Goal: Task Accomplishment & Management: Use online tool/utility

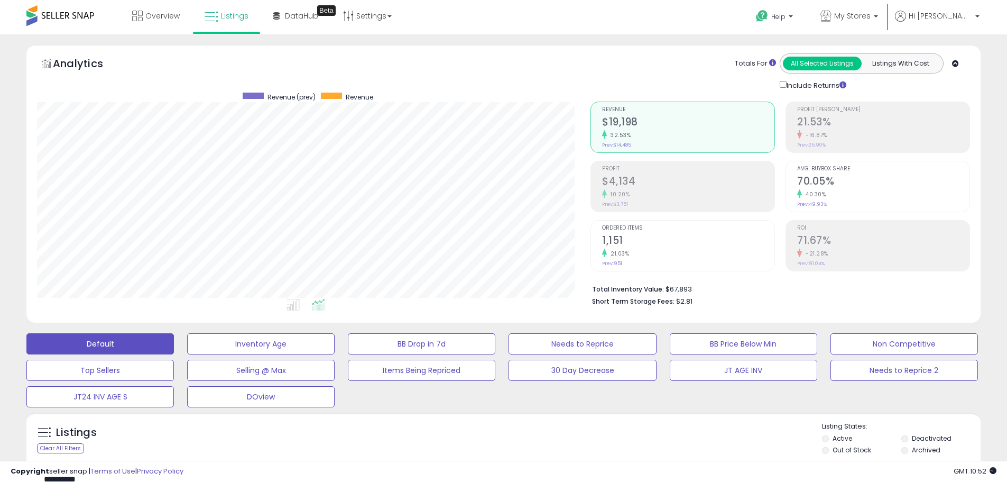
scroll to position [264, 0]
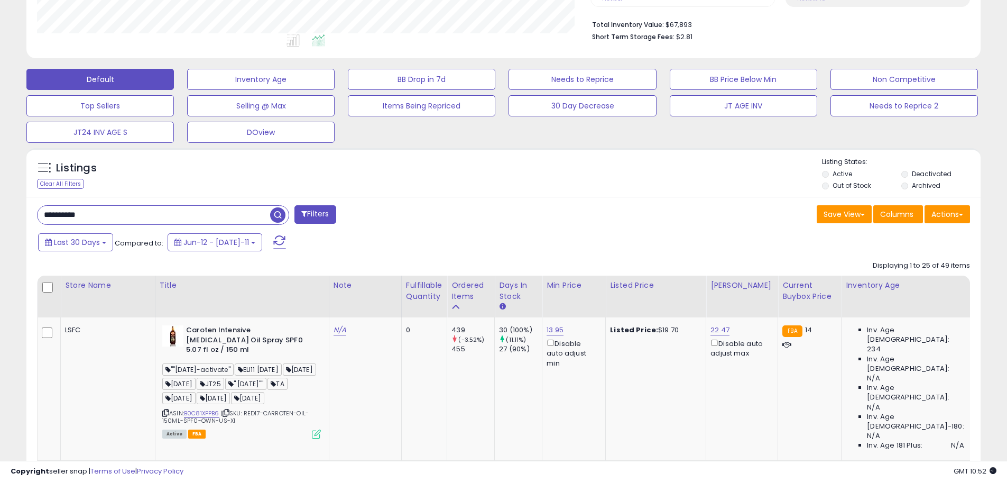
drag, startPoint x: 114, startPoint y: 213, endPoint x: 1, endPoint y: 221, distance: 113.5
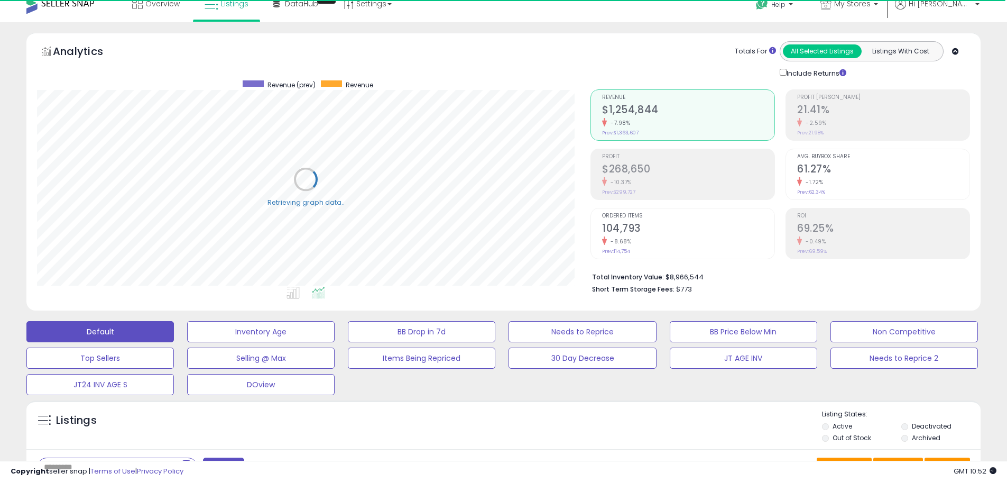
scroll to position [0, 0]
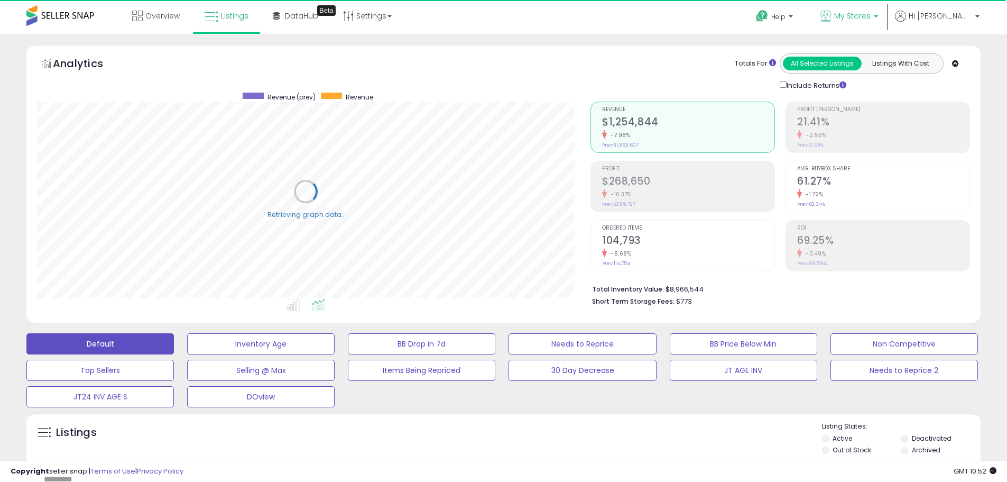
click at [871, 13] on span "My Stores" at bounding box center [852, 16] width 36 height 11
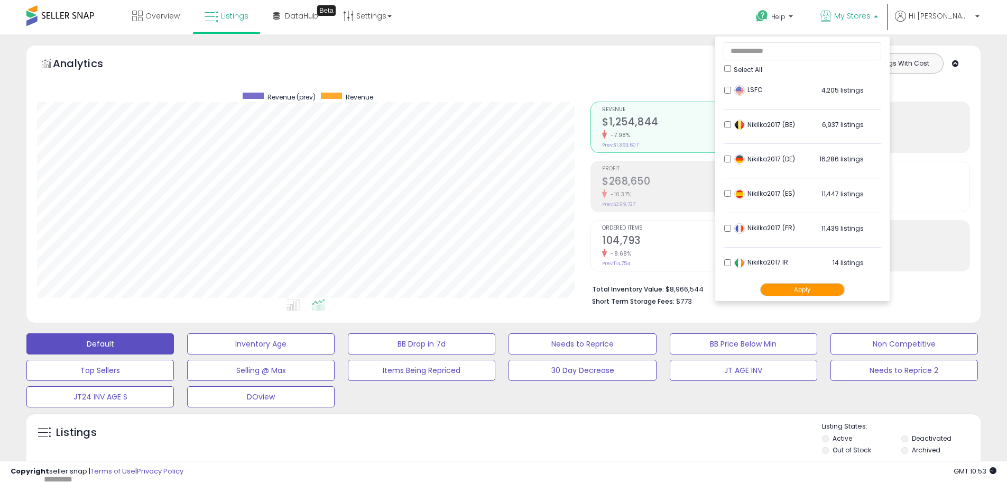
scroll to position [217, 554]
click at [845, 291] on button "Apply" at bounding box center [802, 289] width 85 height 13
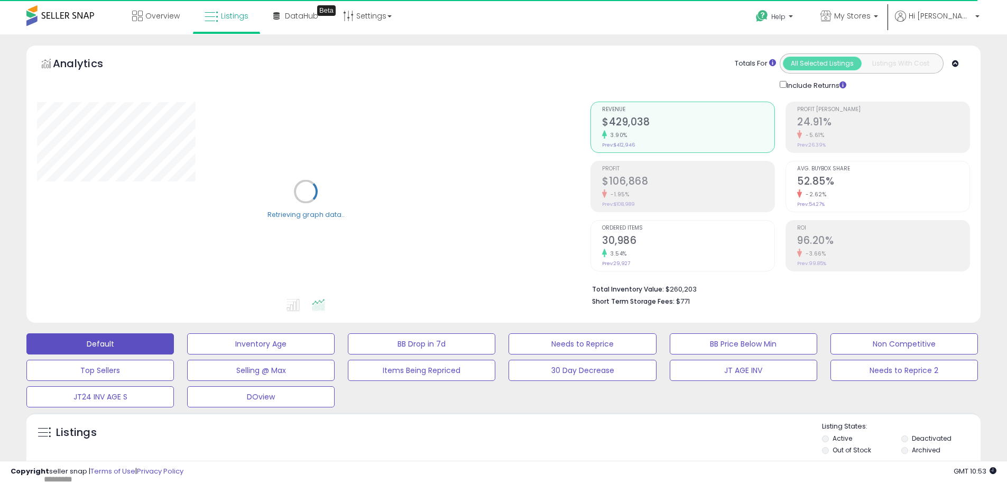
click at [783, 80] on div "Include Returns" at bounding box center [815, 85] width 87 height 12
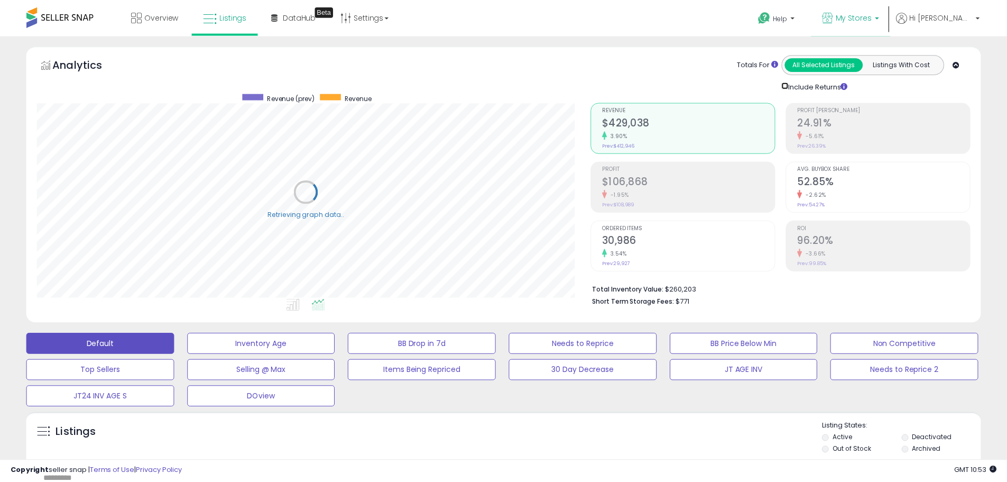
scroll to position [528472, 528135]
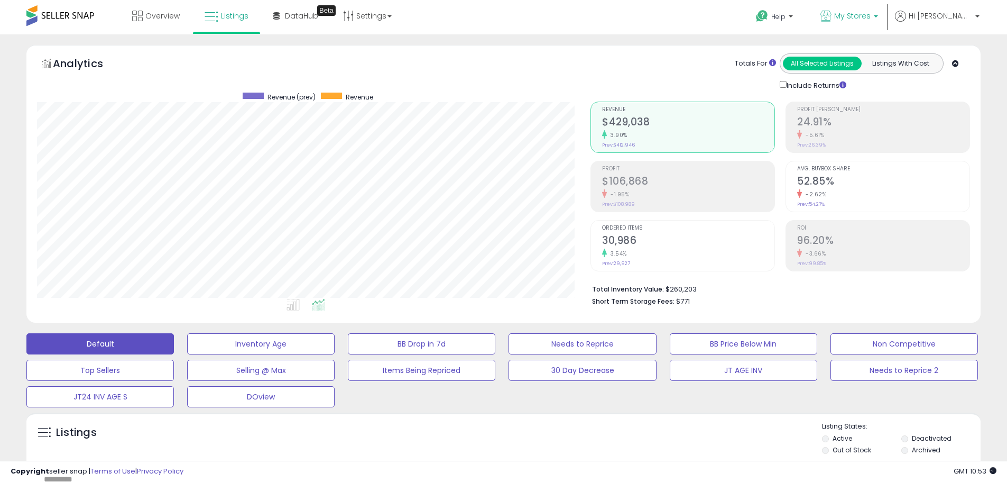
click at [871, 16] on span "My Stores" at bounding box center [852, 16] width 36 height 11
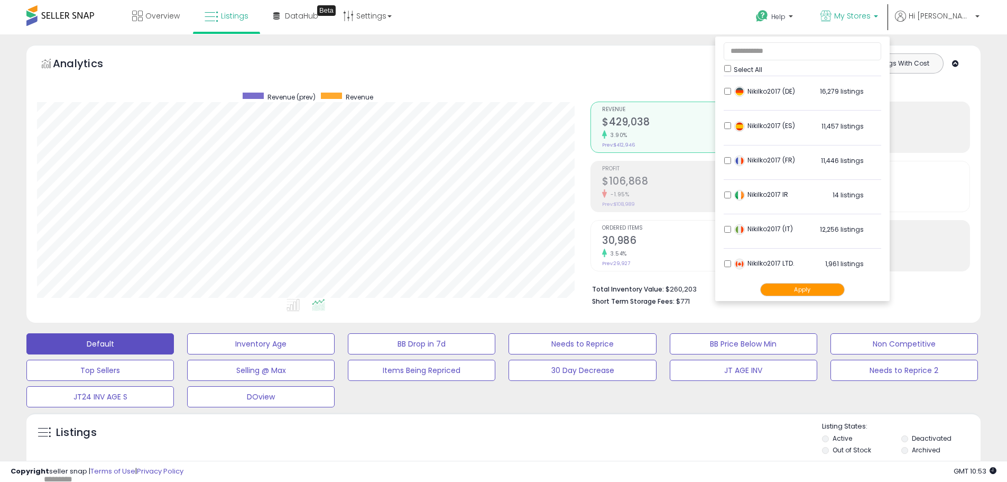
scroll to position [209, 0]
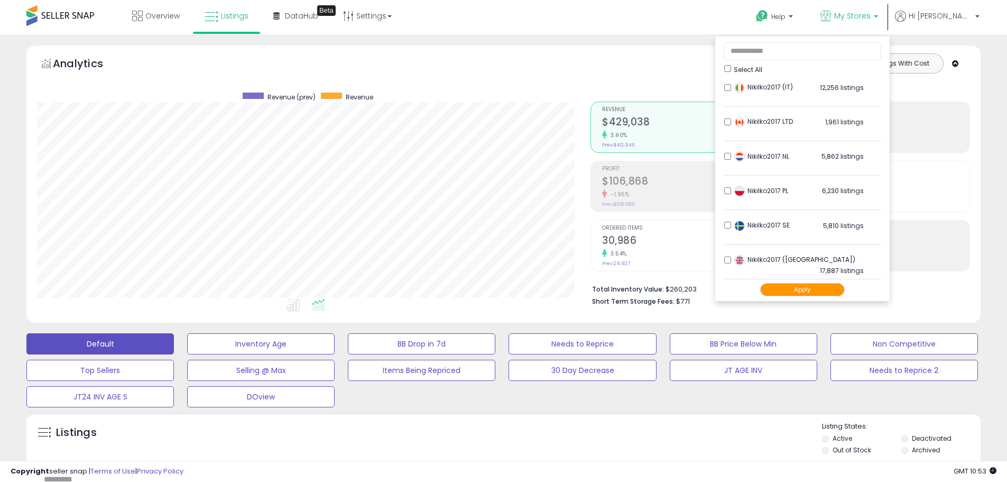
click at [839, 289] on button "Apply" at bounding box center [802, 289] width 85 height 13
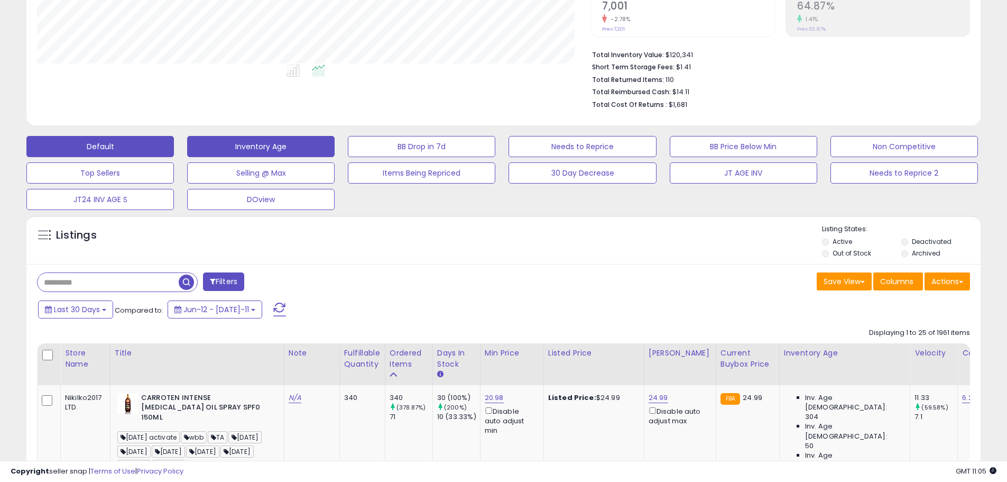
scroll to position [264, 0]
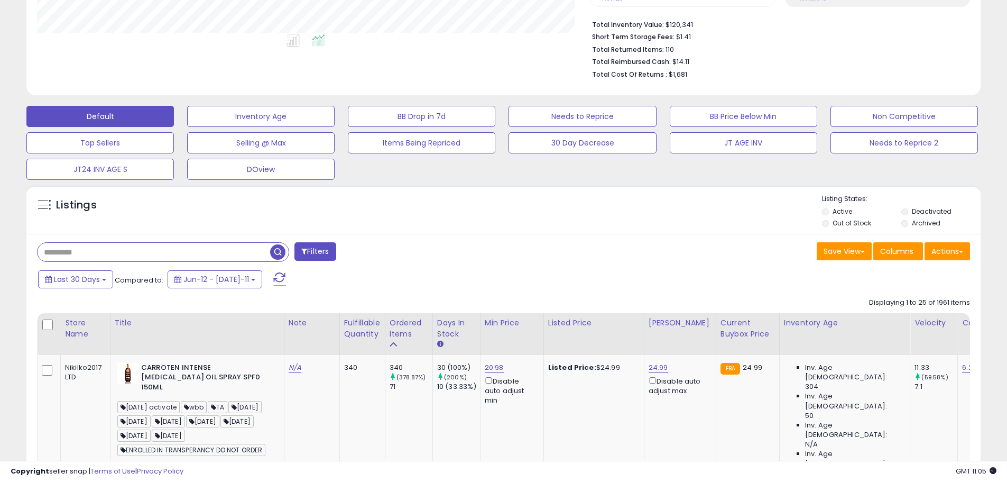
paste input "**********"
type input "**********"
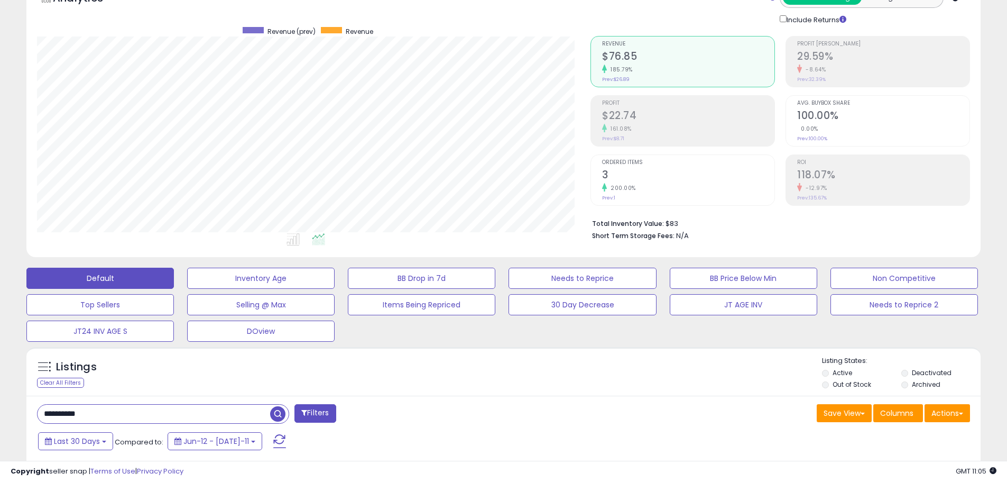
scroll to position [0, 0]
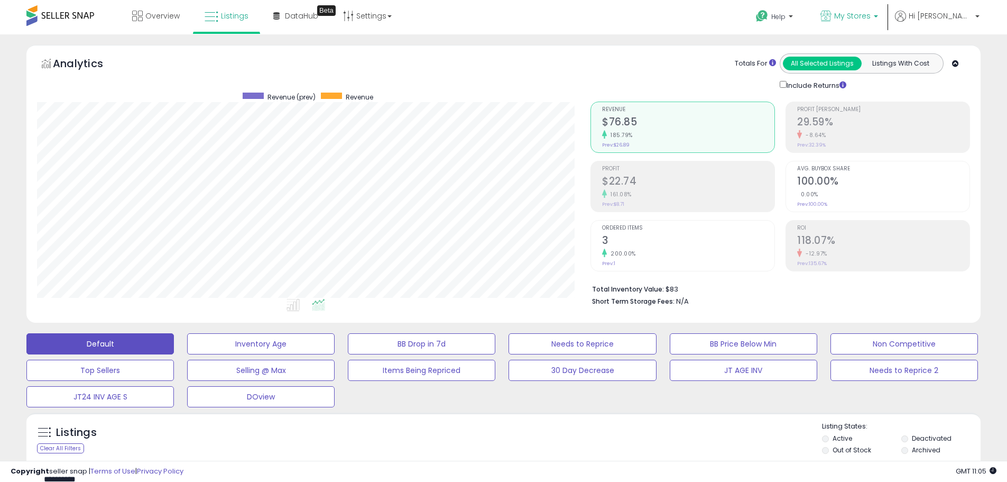
click at [871, 18] on span "My Stores" at bounding box center [852, 16] width 36 height 11
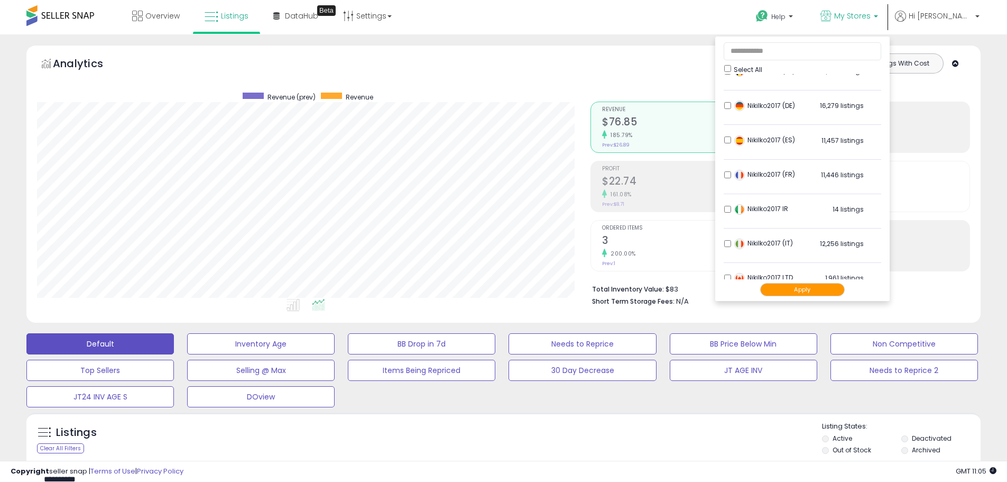
scroll to position [209, 0]
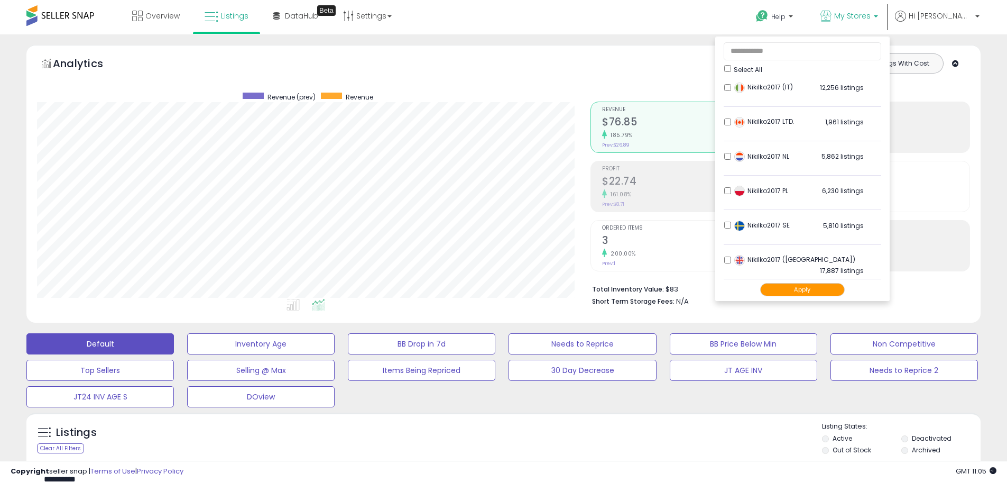
click at [830, 292] on button "Apply" at bounding box center [802, 289] width 85 height 13
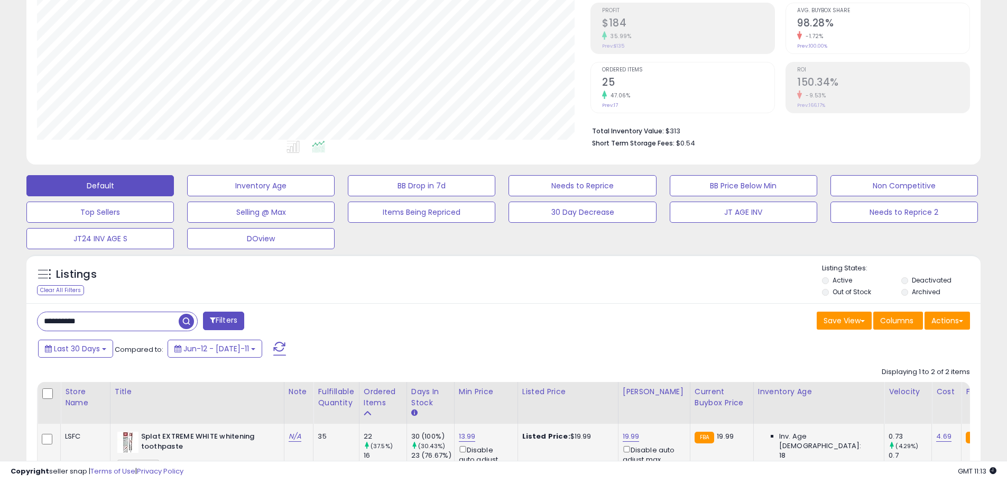
scroll to position [317, 0]
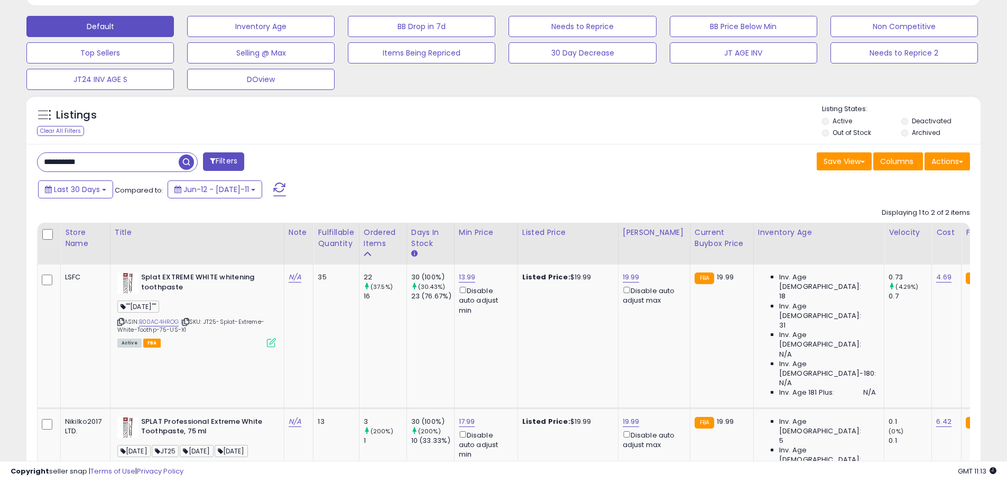
click at [83, 156] on input "**********" at bounding box center [108, 162] width 141 height 19
click at [83, 156] on input "**********" at bounding box center [154, 162] width 233 height 19
paste input "text"
click at [281, 161] on span "button" at bounding box center [277, 161] width 15 height 15
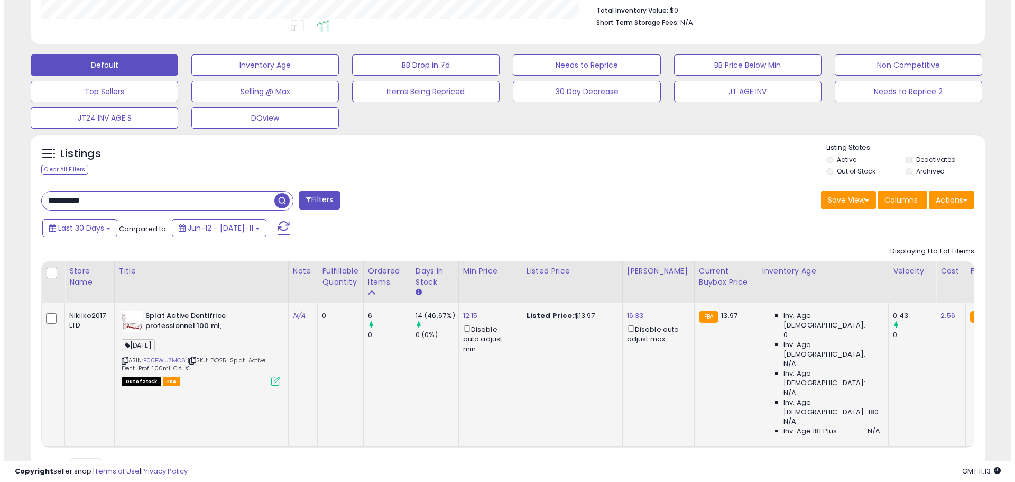
scroll to position [217, 554]
click at [271, 384] on icon at bounding box center [271, 380] width 9 height 9
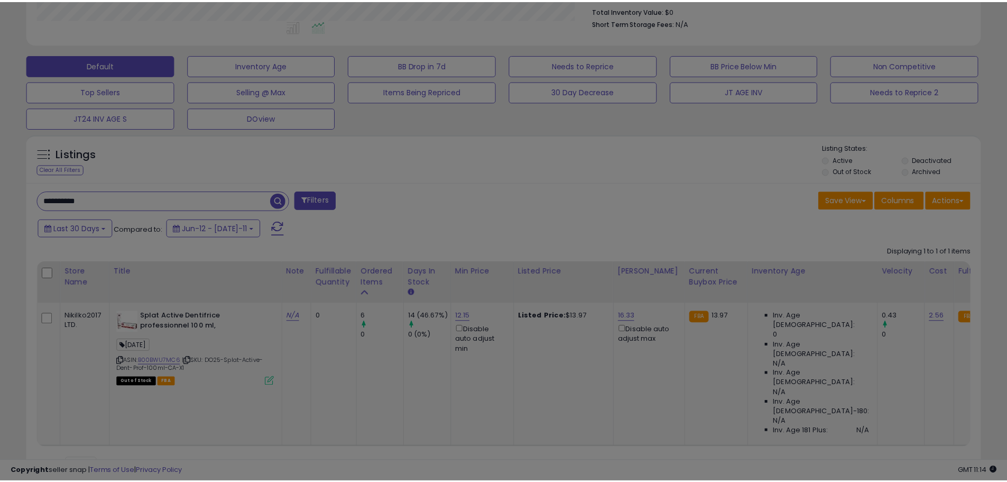
scroll to position [217, 558]
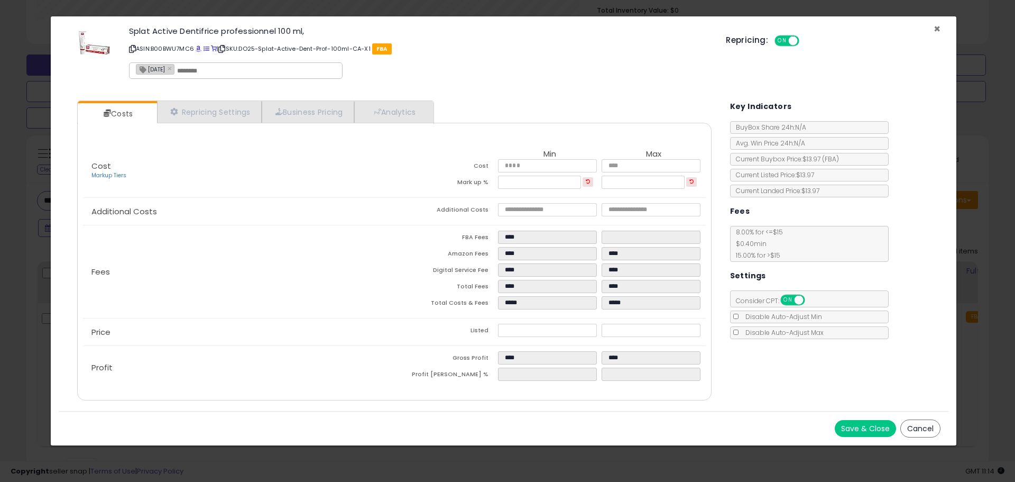
click at [936, 26] on span "×" at bounding box center [937, 28] width 7 height 15
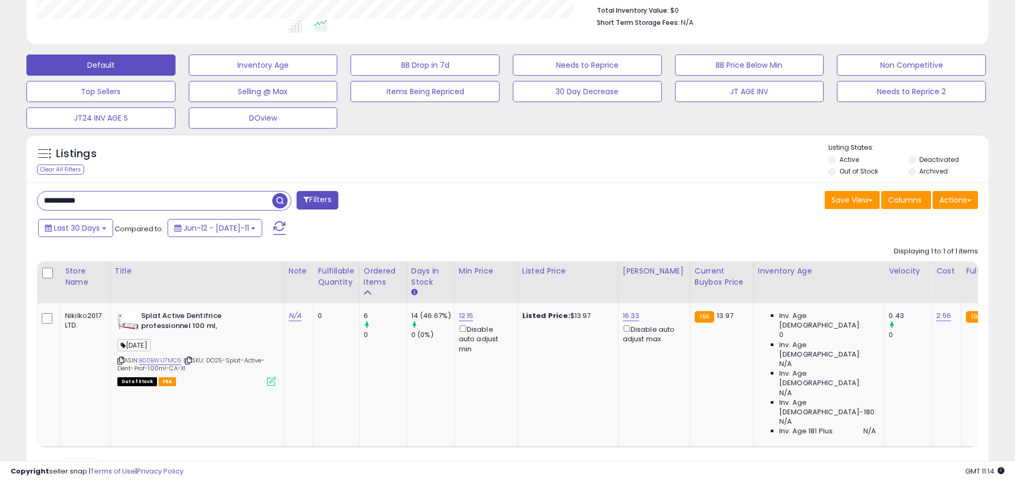
scroll to position [528472, 528135]
click at [271, 382] on icon at bounding box center [271, 380] width 9 height 9
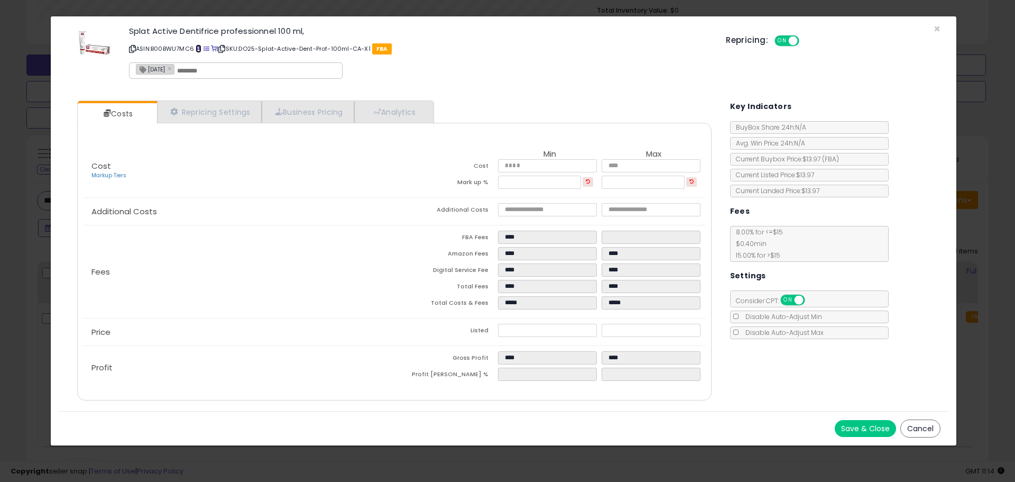
click at [199, 51] on span at bounding box center [199, 49] width 6 height 6
click at [945, 29] on div "Splat Active Dentifrice professionnel 100 ml, ASIN: B00BWU7MC6 | SKU: DO25-Spla…" at bounding box center [504, 54] width 890 height 60
click at [938, 28] on span "×" at bounding box center [937, 28] width 7 height 15
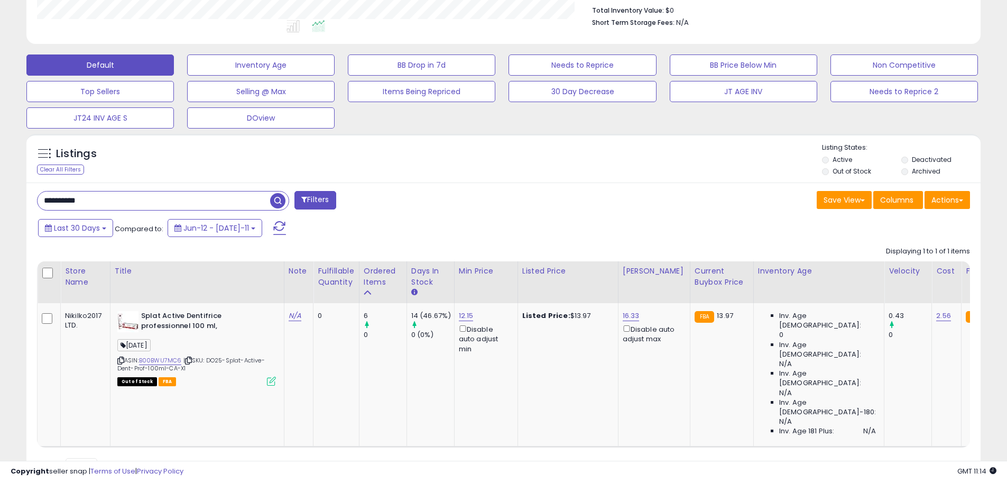
scroll to position [528472, 528135]
click at [69, 198] on input "**********" at bounding box center [154, 200] width 233 height 19
paste input "text"
click at [275, 198] on span "button" at bounding box center [277, 200] width 15 height 15
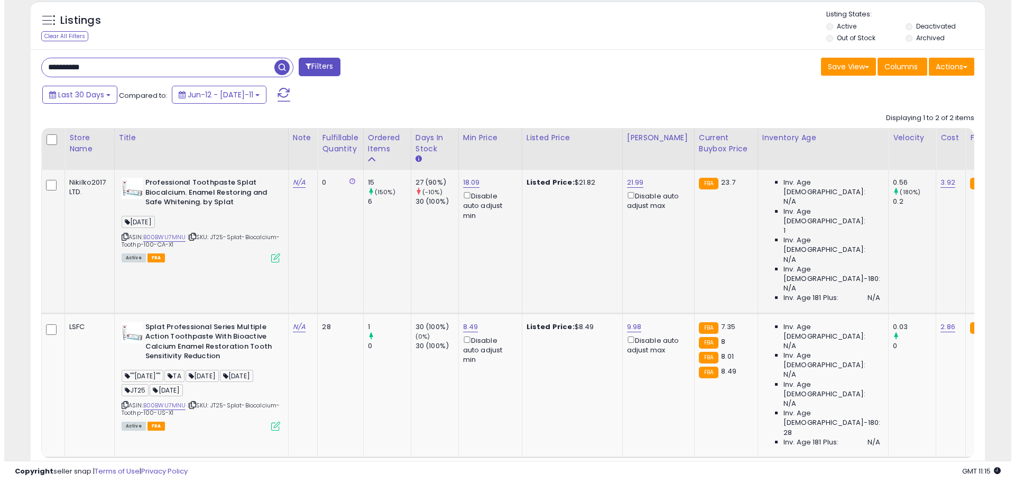
scroll to position [217, 554]
click at [271, 256] on icon at bounding box center [271, 257] width 9 height 9
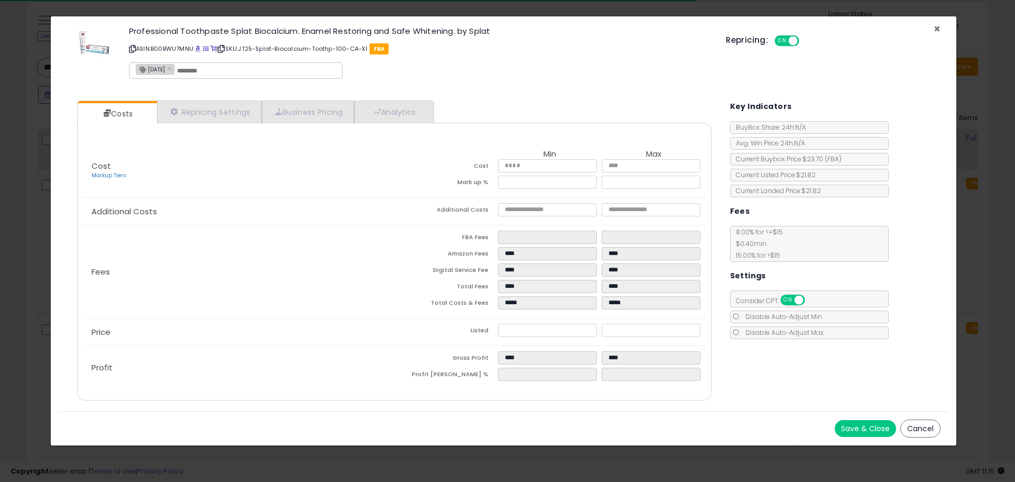
click at [935, 27] on span "×" at bounding box center [937, 28] width 7 height 15
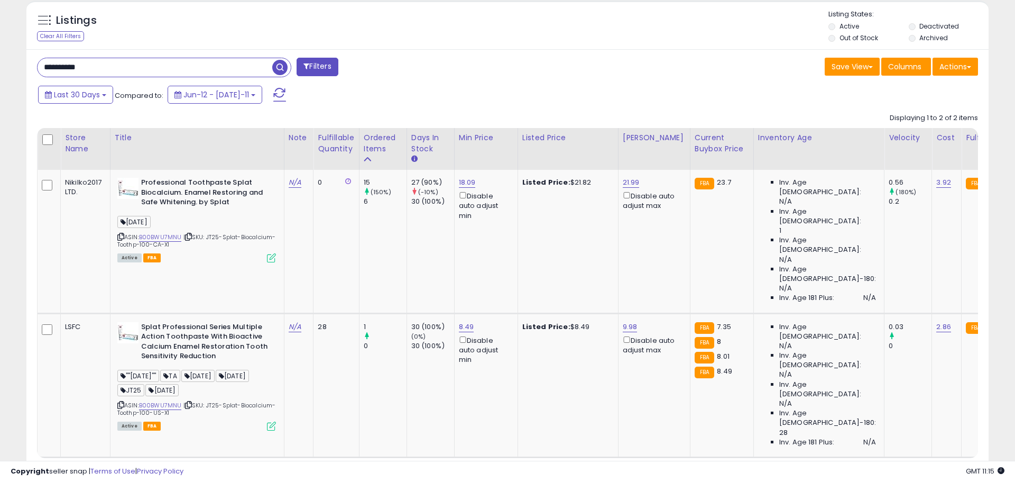
scroll to position [528472, 528135]
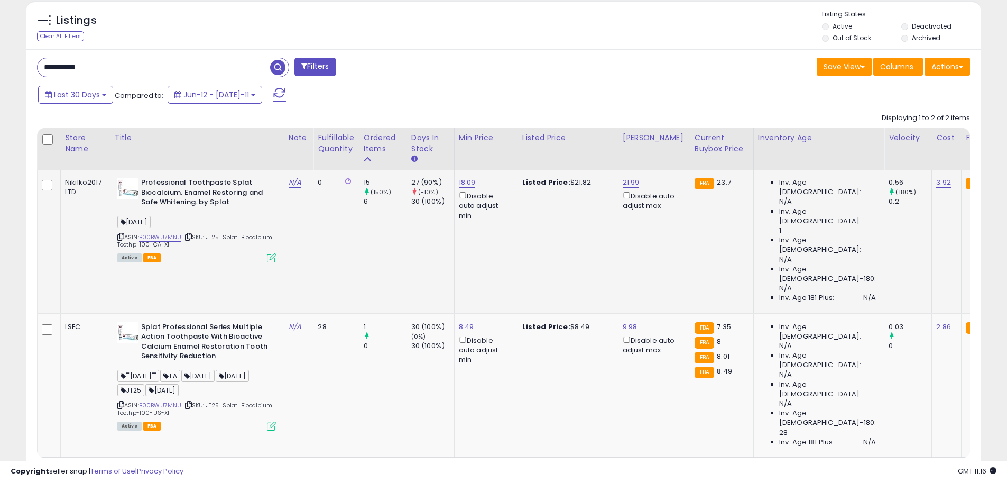
click at [271, 254] on icon at bounding box center [271, 257] width 9 height 9
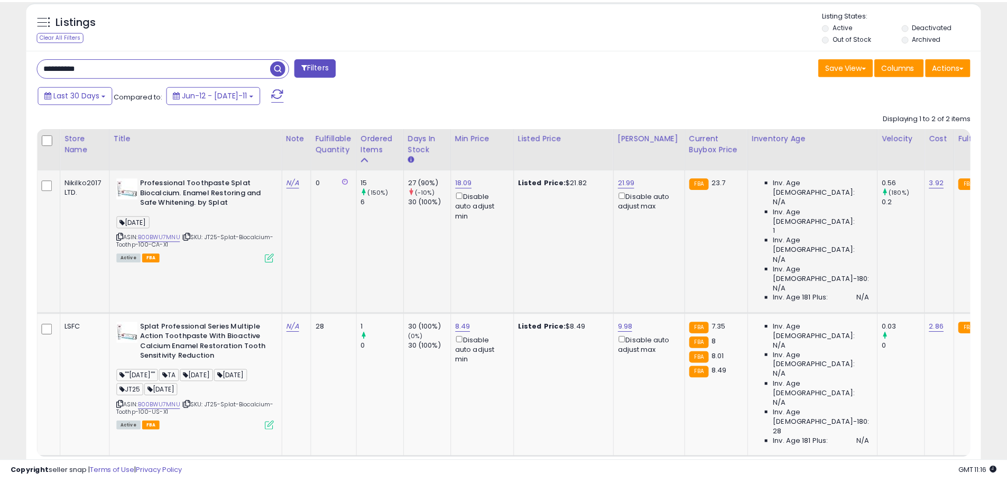
scroll to position [217, 558]
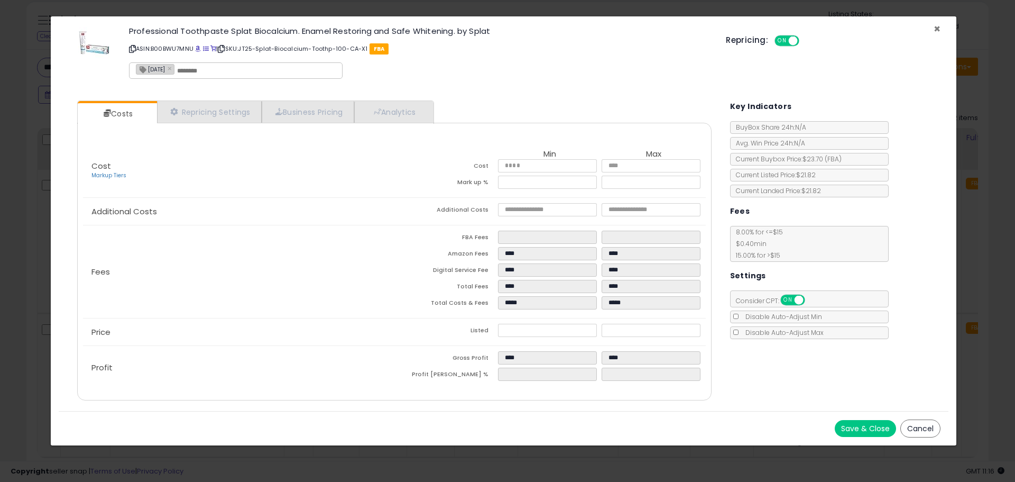
click at [939, 28] on span "×" at bounding box center [937, 28] width 7 height 15
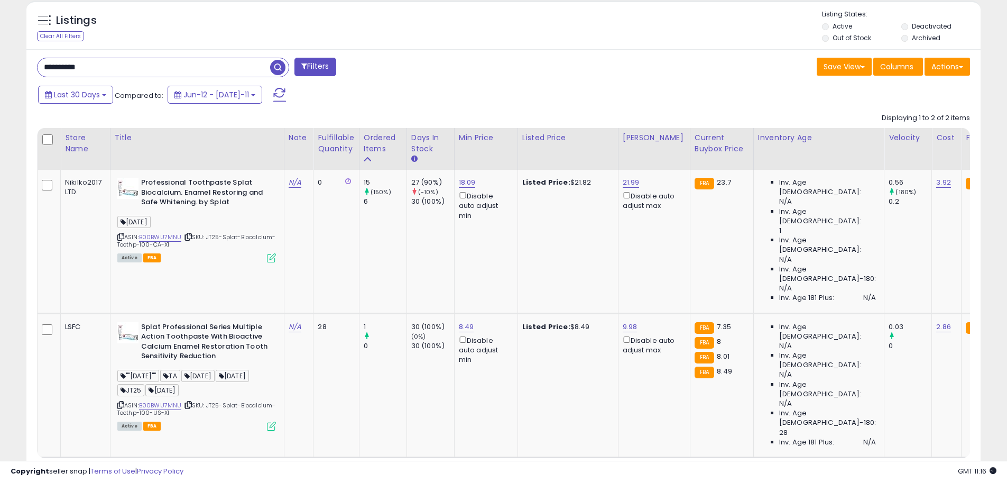
scroll to position [528472, 528135]
click at [66, 66] on input "**********" at bounding box center [154, 67] width 233 height 19
paste input "text"
type input "**********"
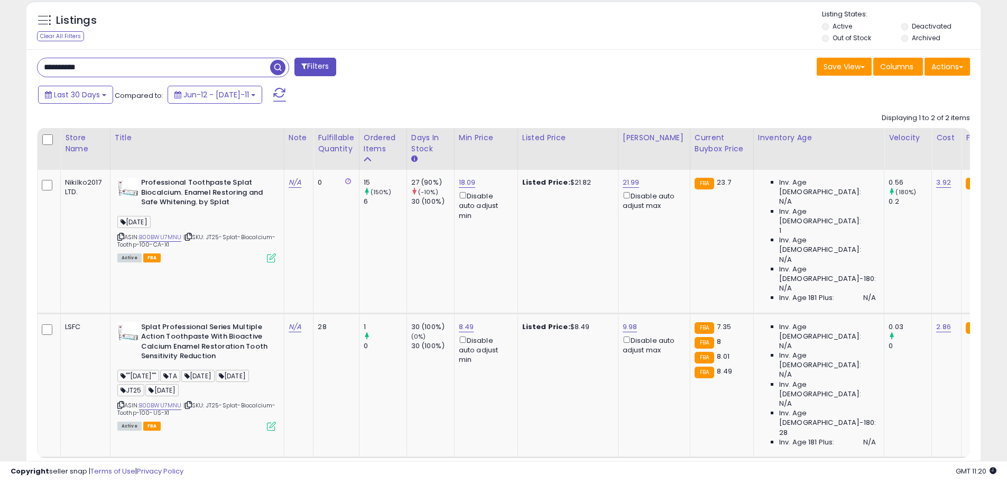
click at [279, 65] on span "button" at bounding box center [277, 67] width 15 height 15
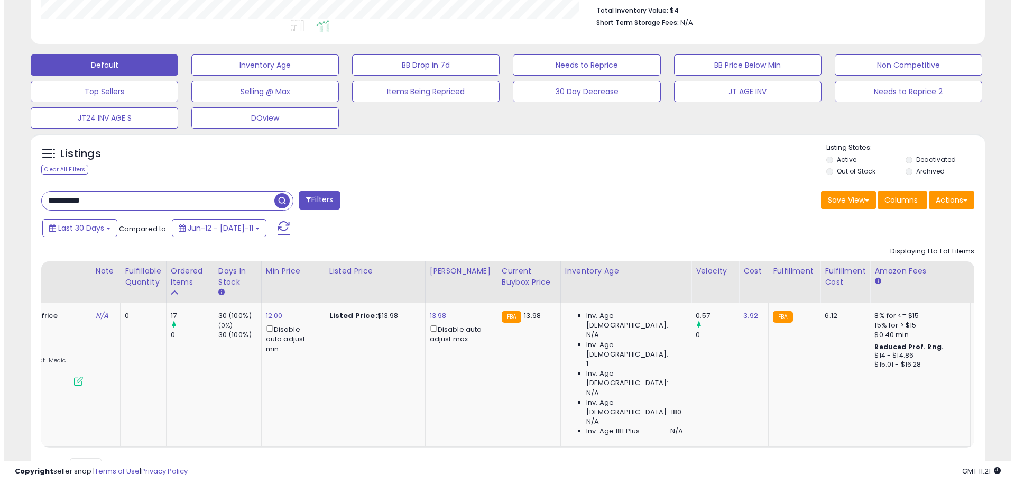
scroll to position [0, 0]
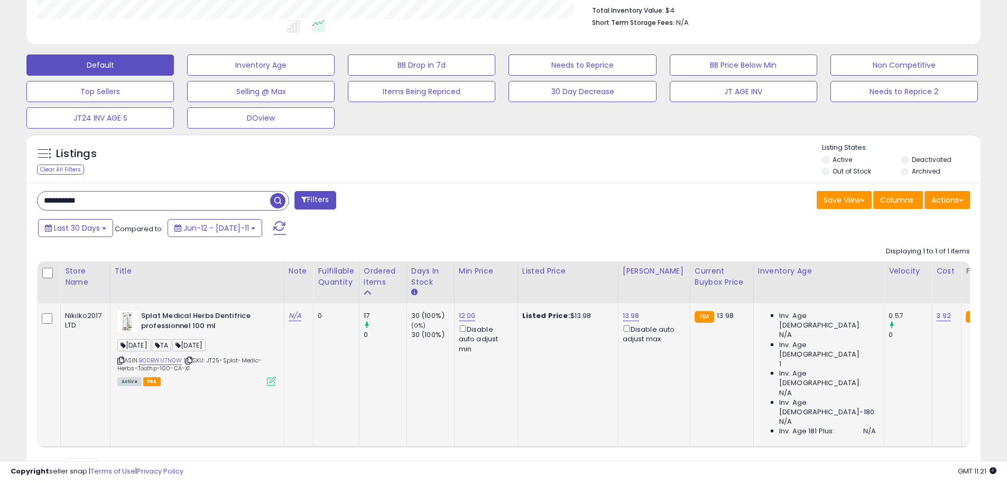
click at [272, 381] on icon at bounding box center [271, 380] width 9 height 9
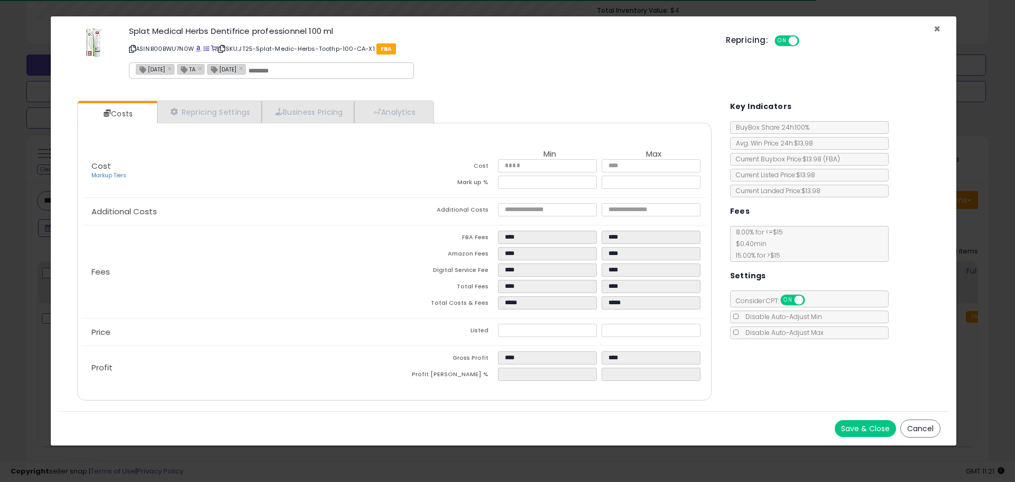
click at [936, 28] on span "×" at bounding box center [937, 28] width 7 height 15
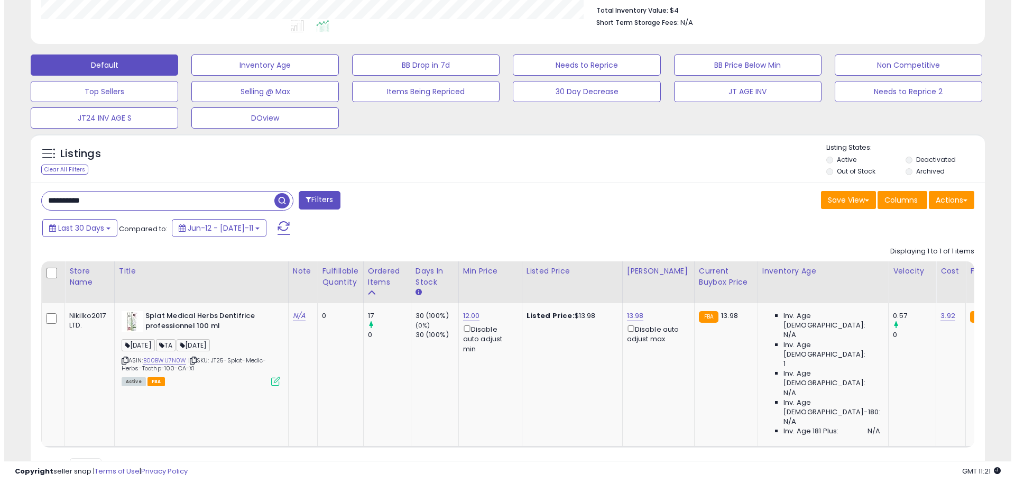
scroll to position [528472, 528135]
click at [262, 384] on div "Active FBA" at bounding box center [196, 380] width 159 height 7
click at [266, 383] on div "Active FBA" at bounding box center [196, 380] width 159 height 7
click at [269, 380] on icon at bounding box center [271, 380] width 9 height 9
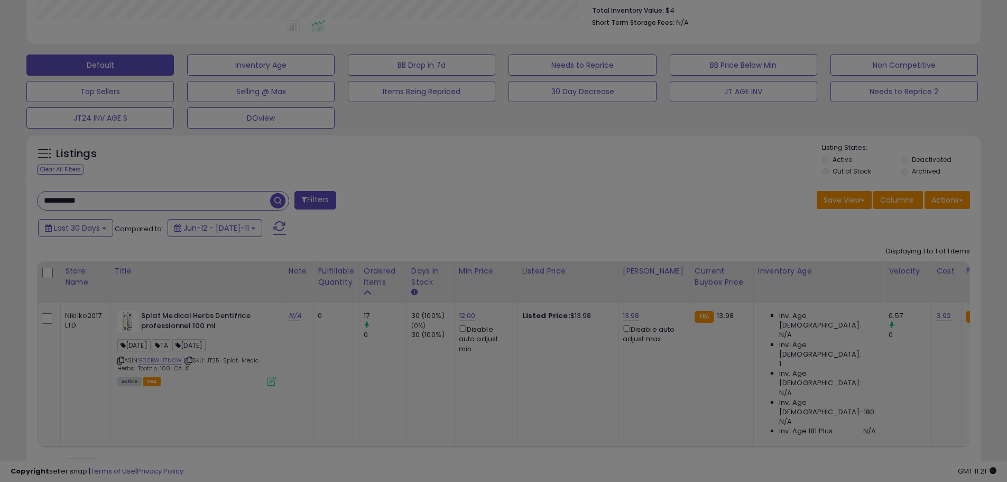
scroll to position [217, 558]
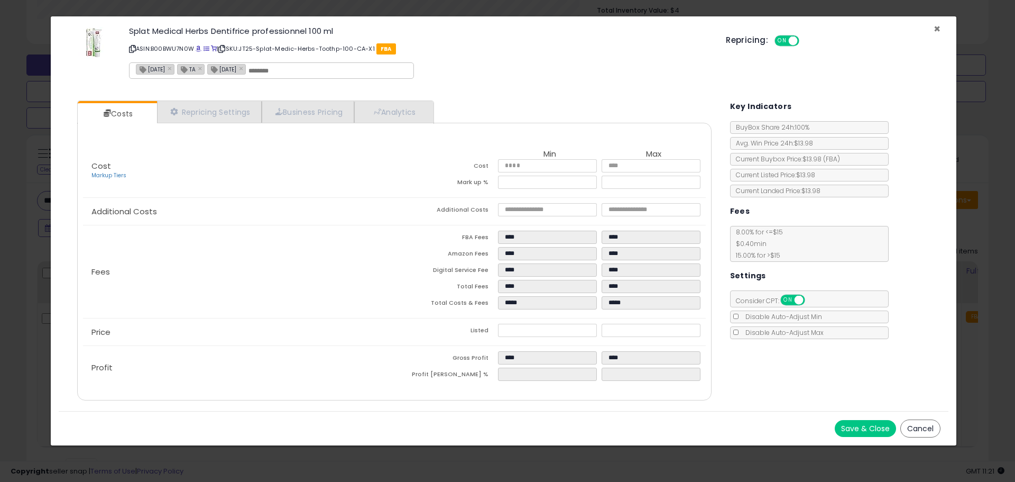
click at [936, 26] on span "×" at bounding box center [937, 28] width 7 height 15
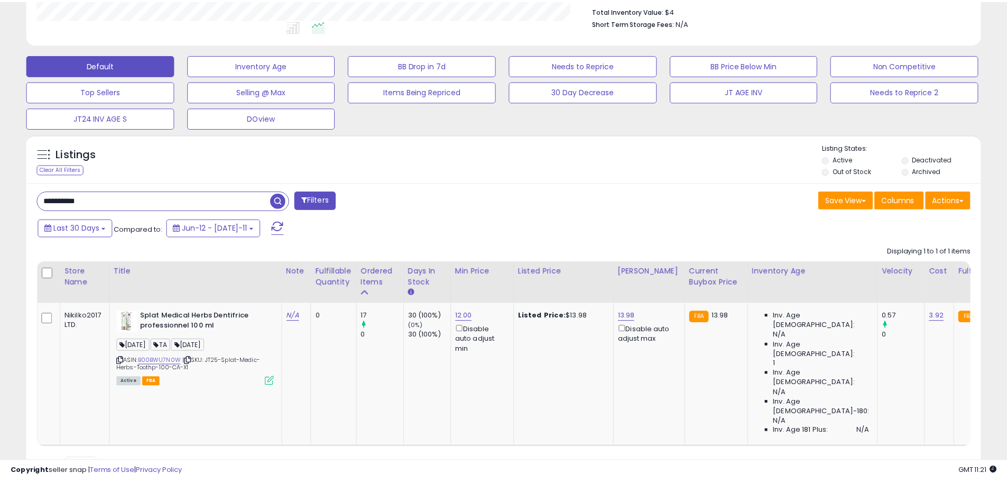
scroll to position [528472, 528135]
